Goal: Task Accomplishment & Management: Use online tool/utility

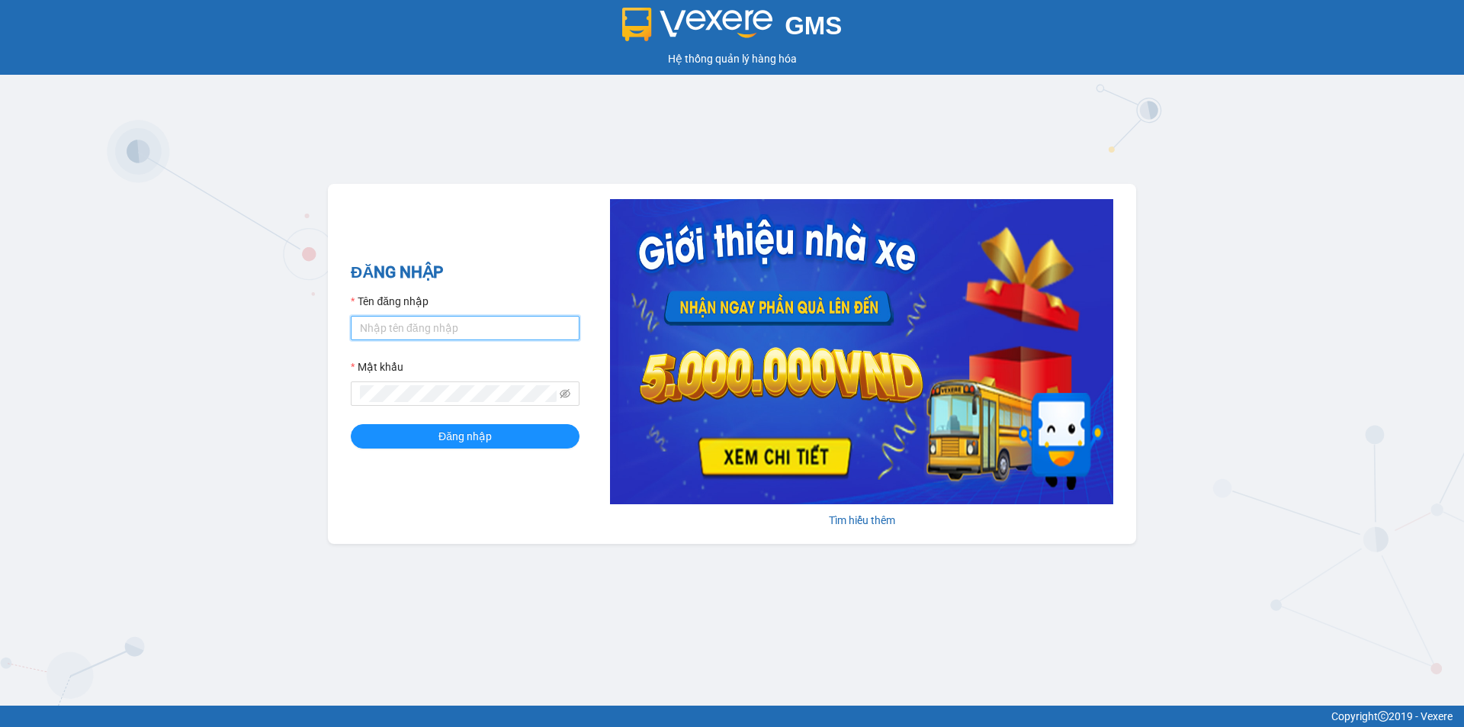
click at [399, 333] on input "Tên đăng nhập" at bounding box center [465, 328] width 229 height 24
type input "phuongthao.tienoanh"
click at [564, 390] on icon "eye-invisible" at bounding box center [565, 393] width 11 height 9
click at [348, 393] on div "ĐĂNG NHẬP Tên đăng nhập phuongthao.tienoanh Mật khẩu Đăng nhập Tìm hiểu thêm" at bounding box center [732, 364] width 808 height 360
click at [525, 437] on button "Đăng nhập" at bounding box center [465, 436] width 229 height 24
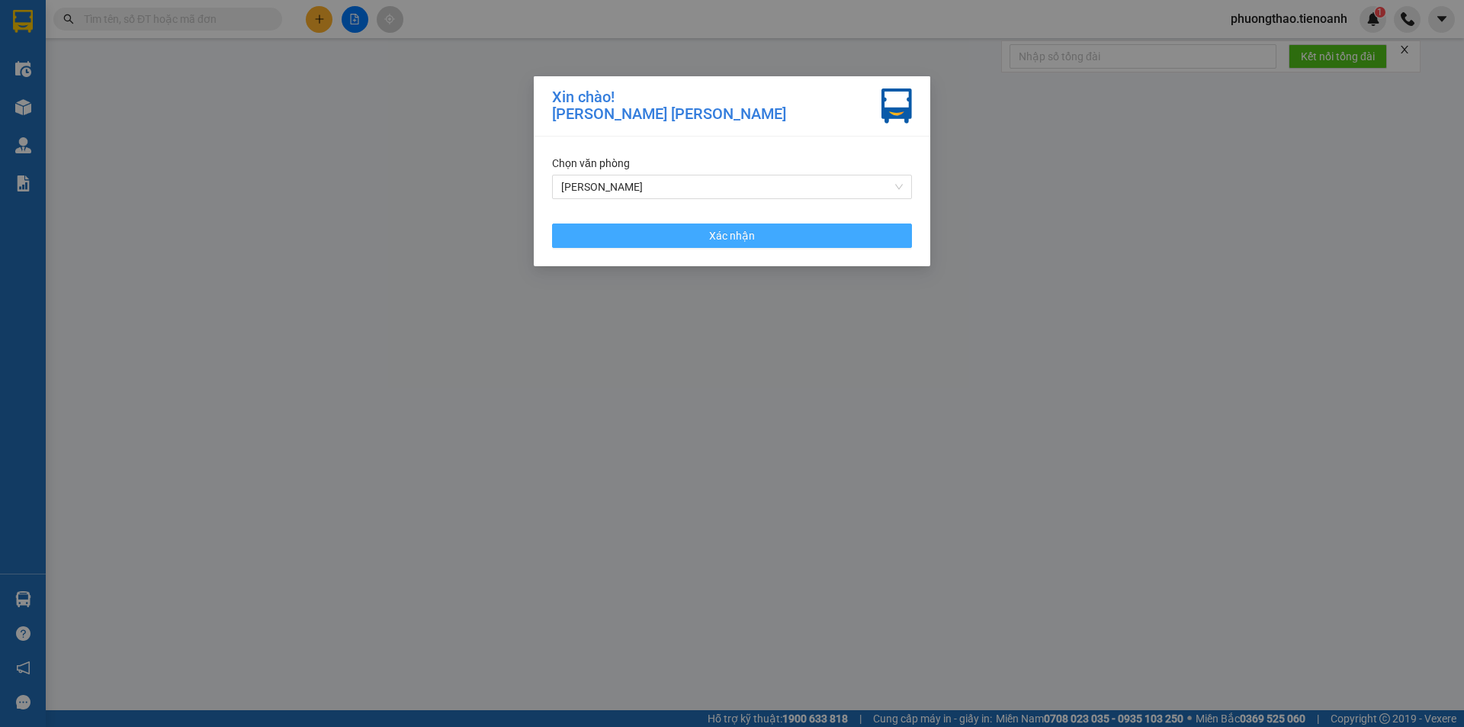
click at [683, 241] on button "Xác nhận" at bounding box center [732, 235] width 360 height 24
